Goal: Information Seeking & Learning: Find specific page/section

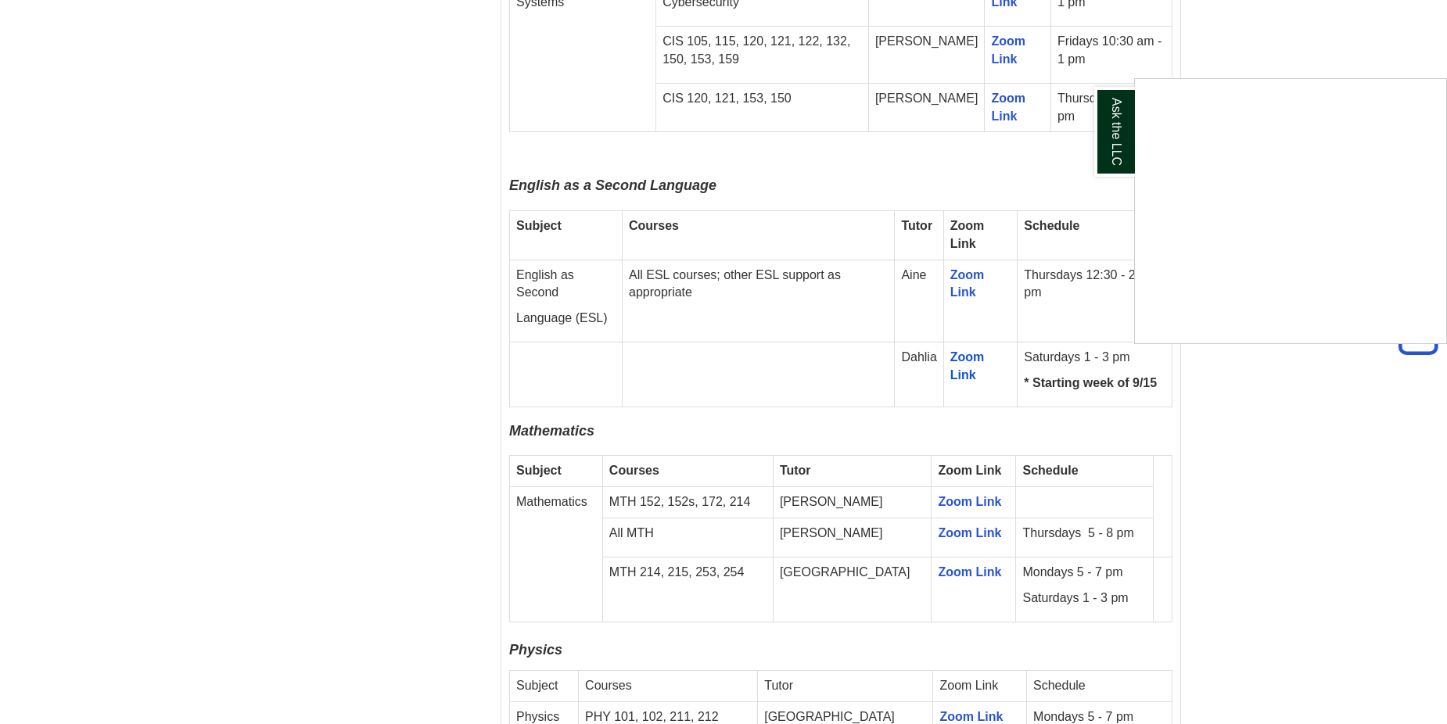
scroll to position [1877, 0]
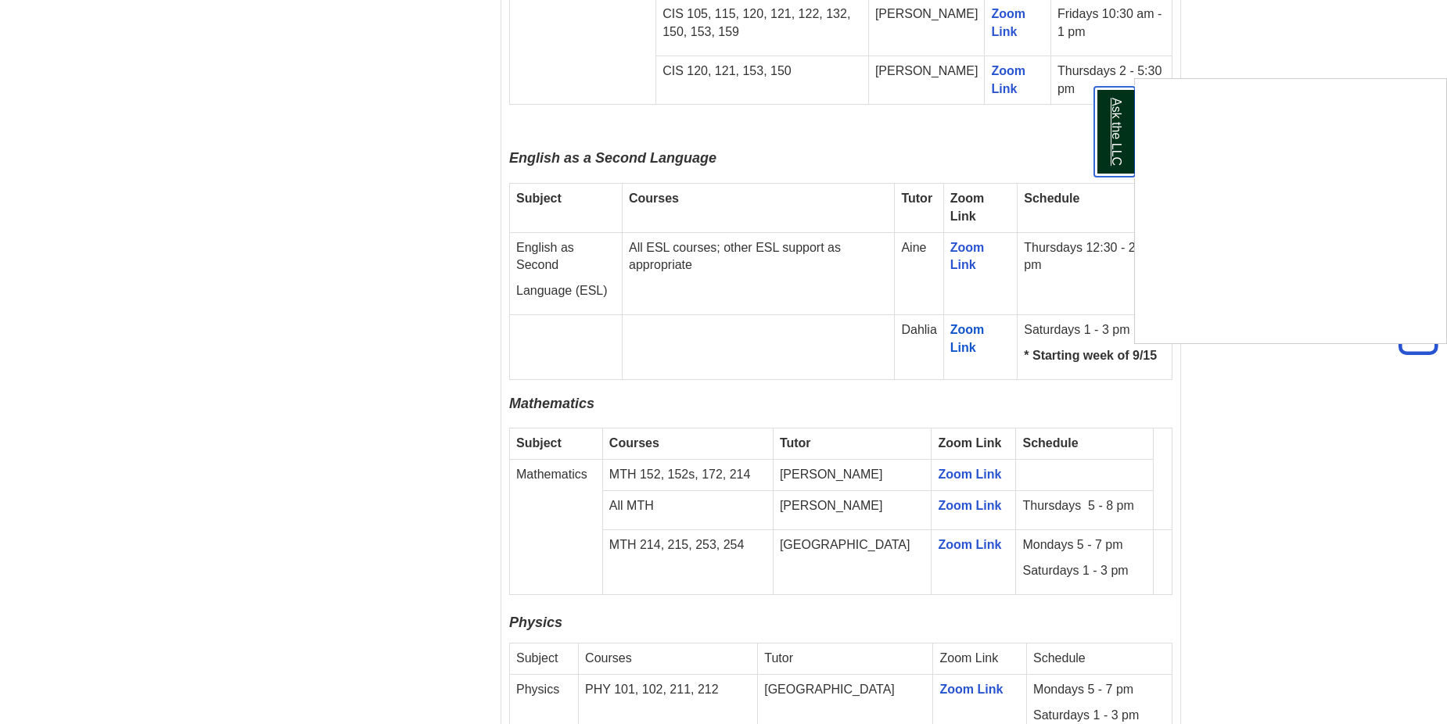
click at [1120, 153] on link "Ask the LLC" at bounding box center [1114, 132] width 41 height 90
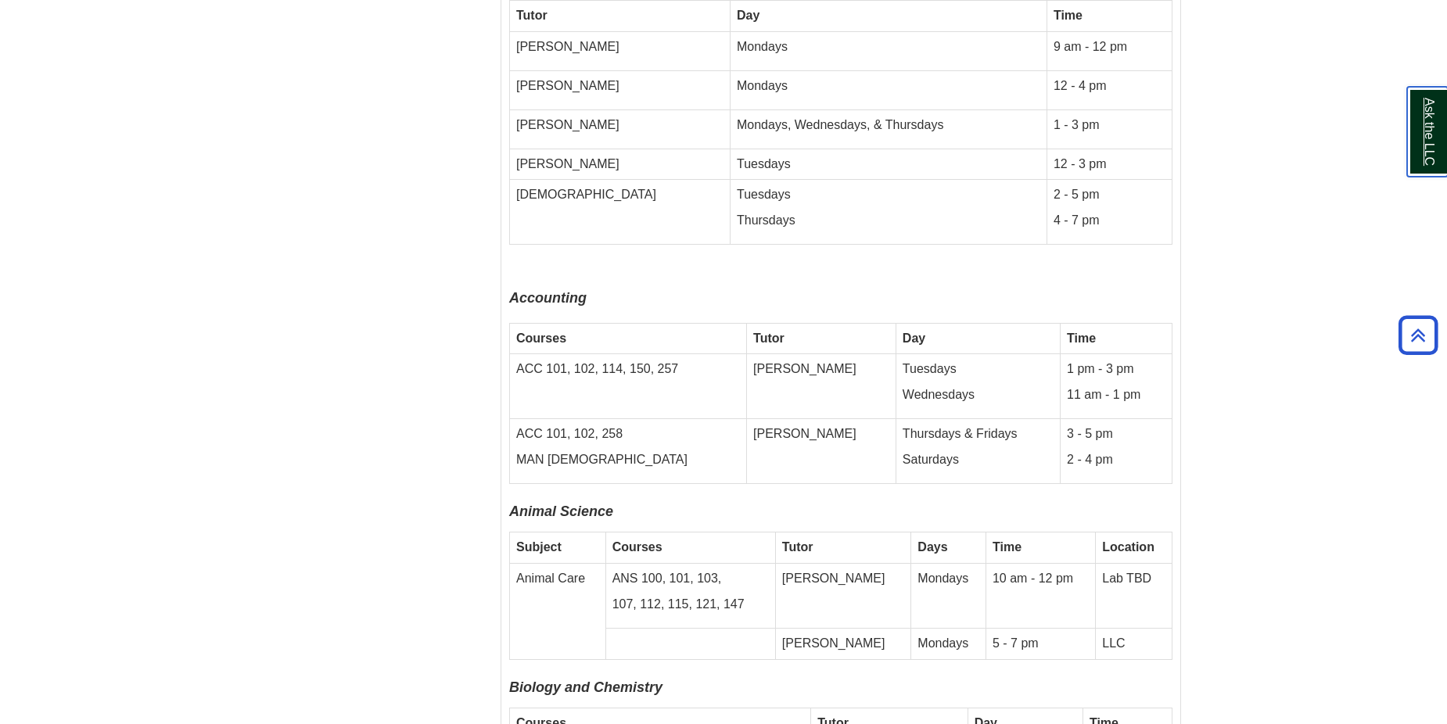
scroll to position [3285, 0]
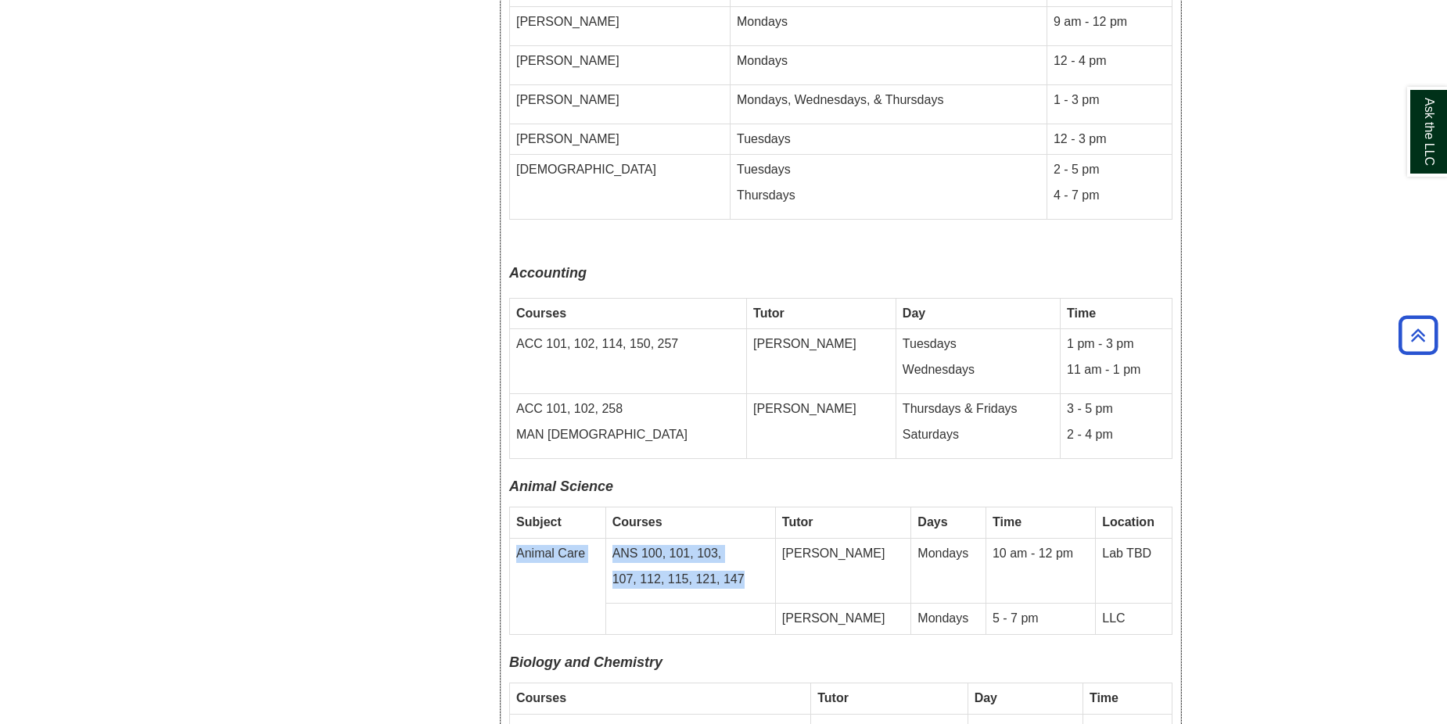
drag, startPoint x: 517, startPoint y: 483, endPoint x: 753, endPoint y: 523, distance: 239.6
click at [753, 539] on tr "Animal Care ANS 100, 101, 103, 107, 112, 115, 121, 147 [PERSON_NAME] Mondays 10…" at bounding box center [841, 571] width 663 height 65
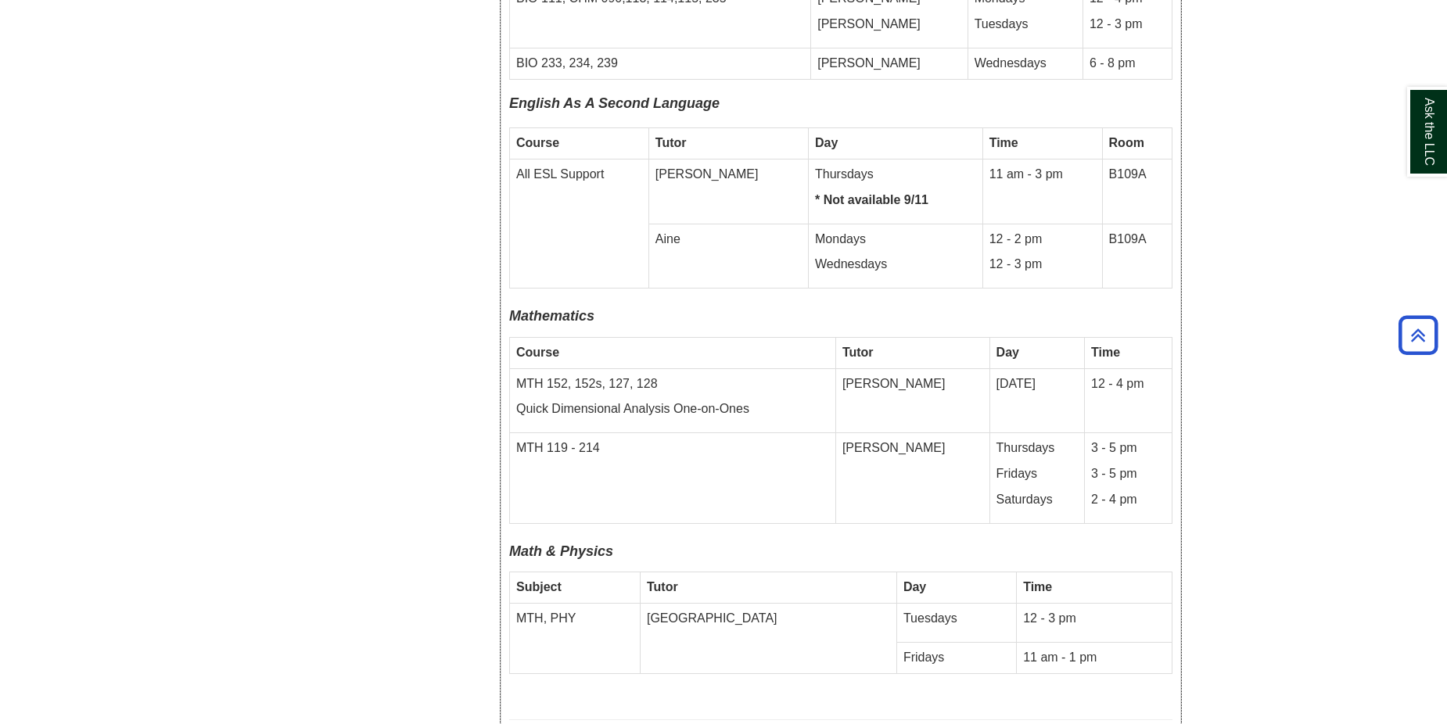
scroll to position [3990, 0]
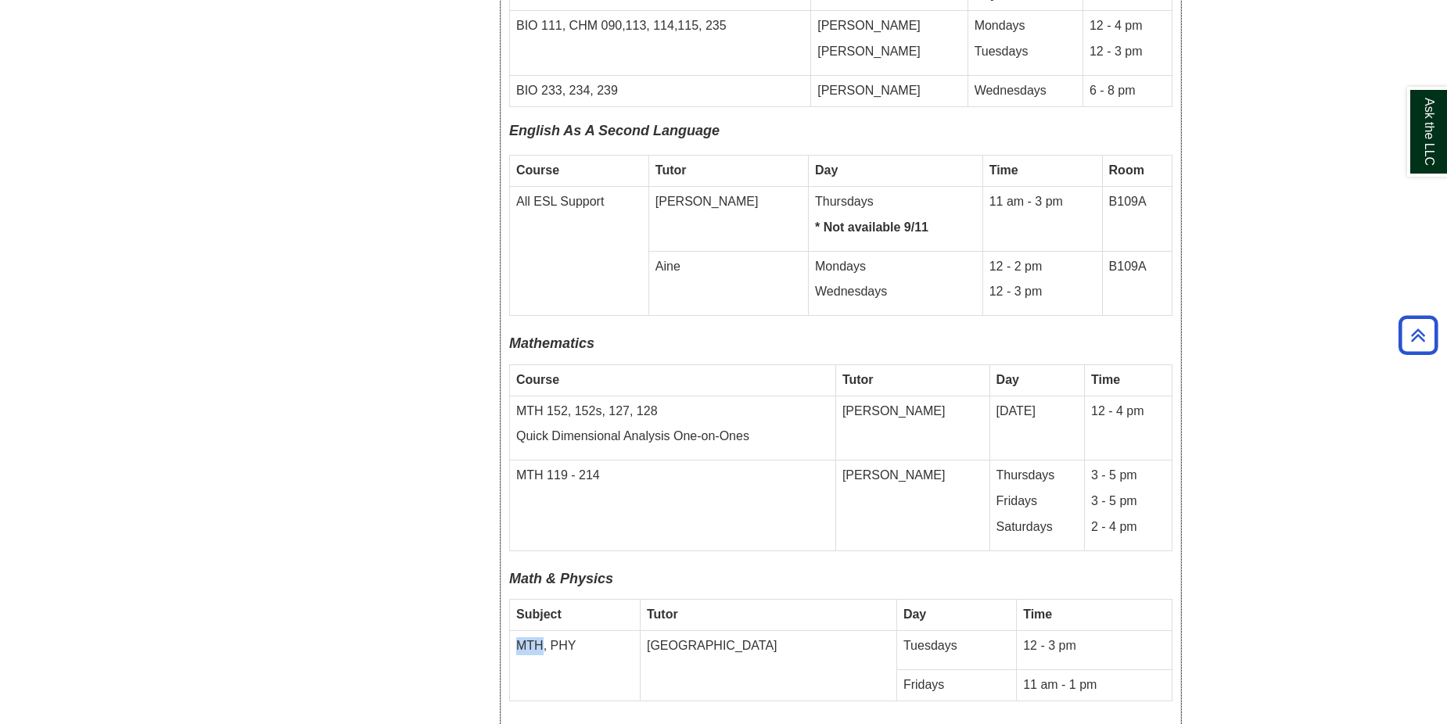
drag, startPoint x: 512, startPoint y: 573, endPoint x: 544, endPoint y: 573, distance: 31.3
click at [544, 631] on td "MTH, PHY" at bounding box center [575, 666] width 131 height 70
drag, startPoint x: 658, startPoint y: 605, endPoint x: 646, endPoint y: 605, distance: 11.7
click at [641, 631] on td "MTH, PHY" at bounding box center [575, 666] width 131 height 70
drag, startPoint x: 503, startPoint y: 505, endPoint x: 626, endPoint y: 504, distance: 122.8
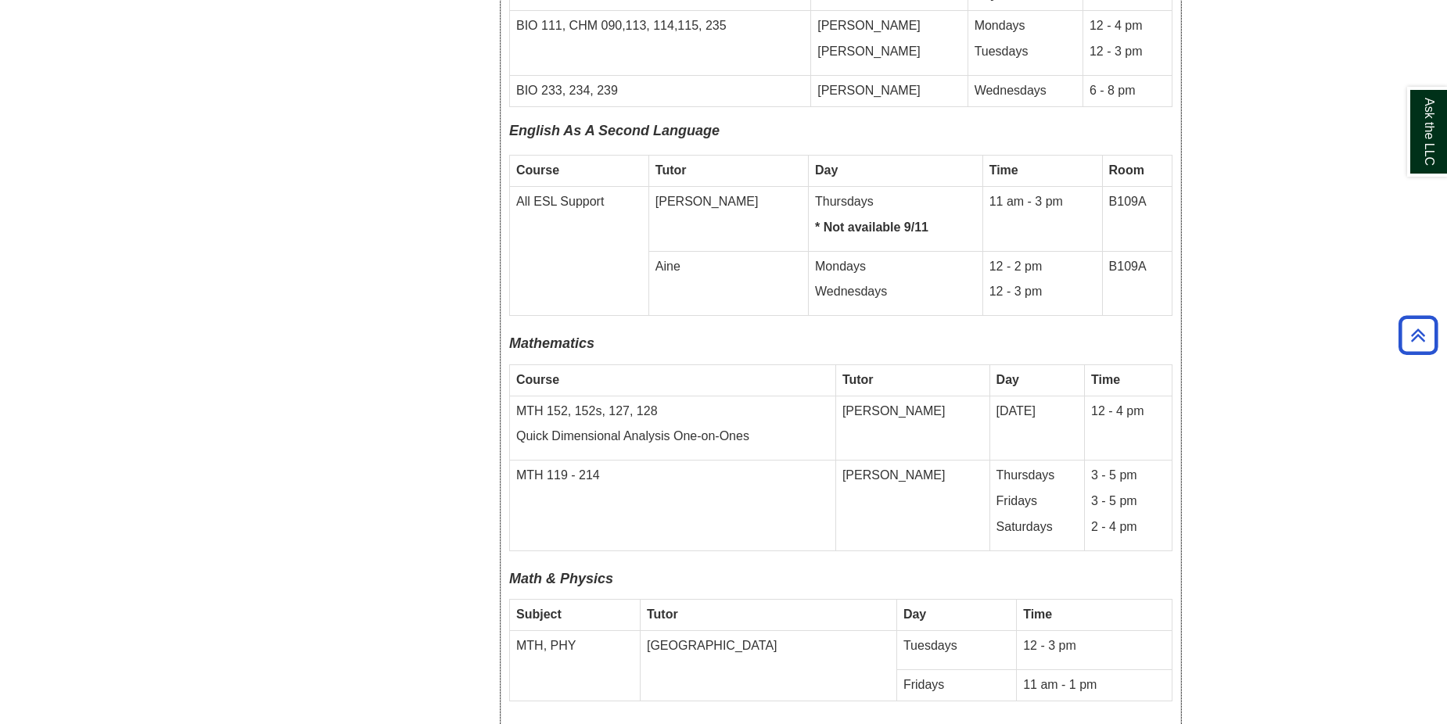
click at [626, 504] on div "Fall 2025 In-Person Drop-In Schedule All in-person drop-in tutoring meets in th…" at bounding box center [840, 640] width 679 height 3144
drag, startPoint x: 526, startPoint y: 643, endPoint x: 528, endPoint y: 627, distance: 15.8
click at [526, 710] on p at bounding box center [840, 721] width 663 height 22
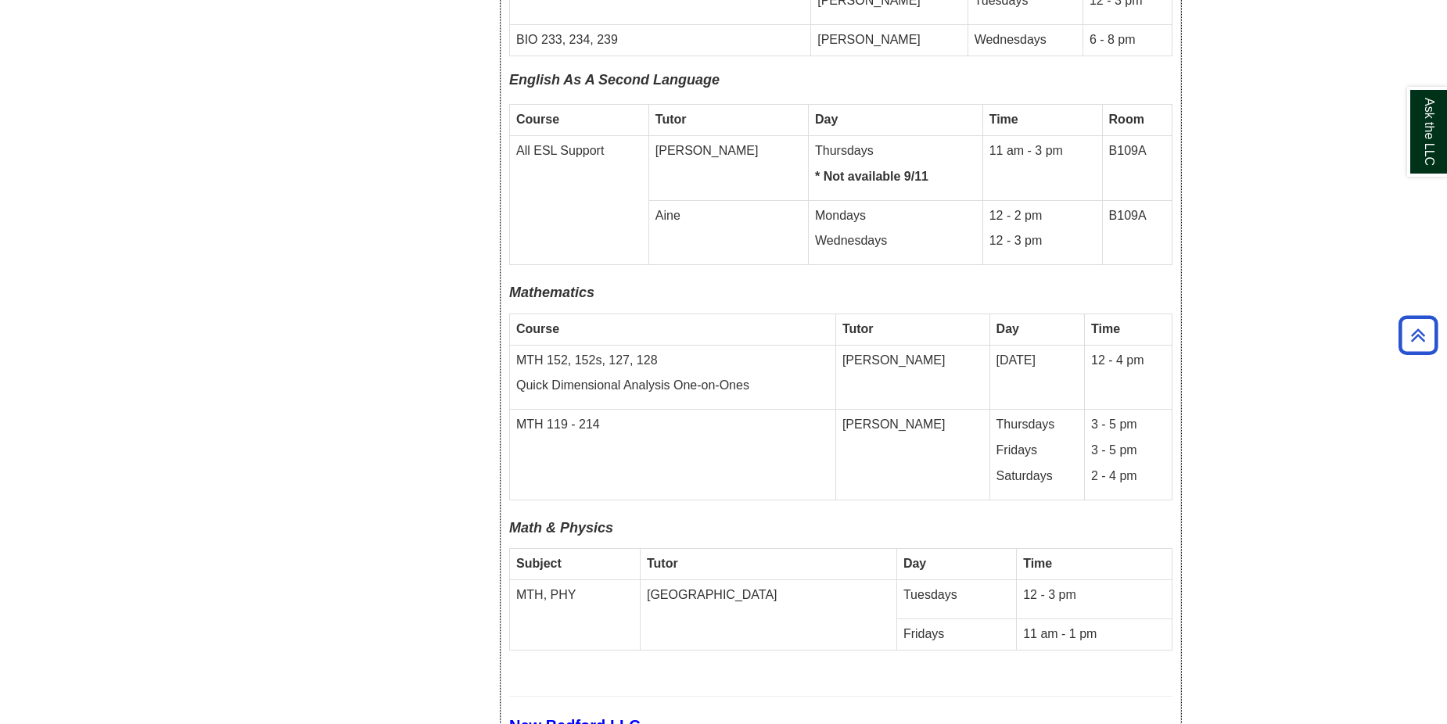
scroll to position [4068, 0]
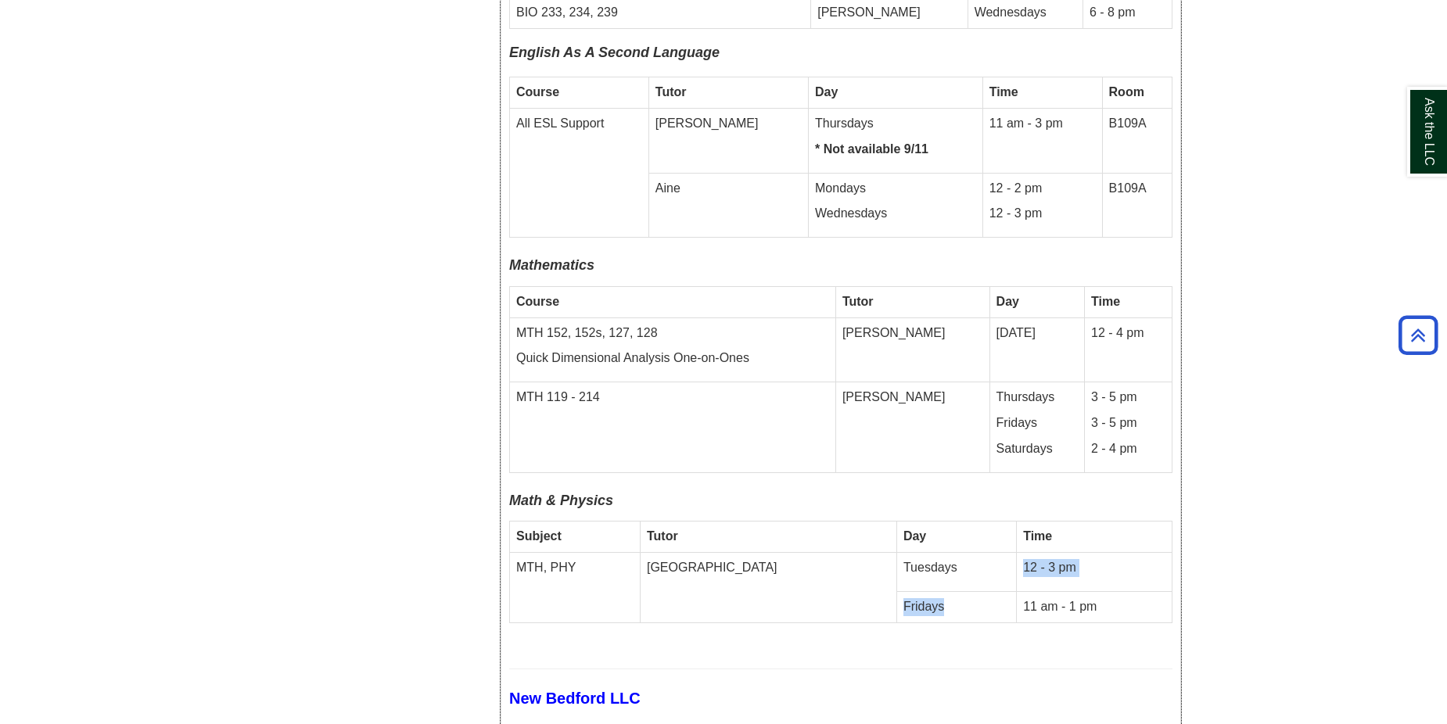
click at [879, 550] on tbody "Subject Tutor Day Time MTH, [GEOGRAPHIC_DATA] [GEOGRAPHIC_DATA] Tuesdays 12 - 3…" at bounding box center [841, 573] width 663 height 102
drag, startPoint x: 879, startPoint y: 550, endPoint x: 961, endPoint y: 571, distance: 84.8
click at [961, 631] on p at bounding box center [840, 642] width 663 height 22
